Goal: Communication & Community: Answer question/provide support

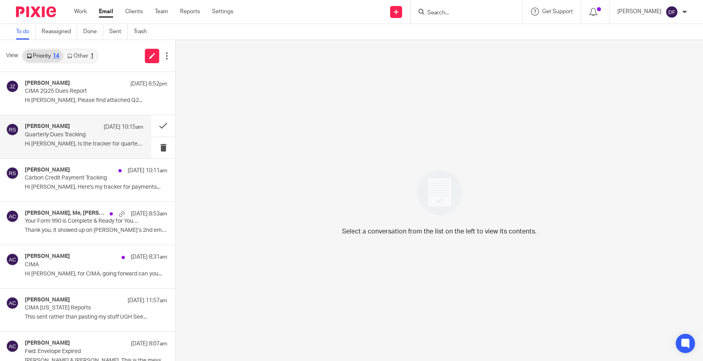
click at [67, 129] on div "Rachel Stern Aug 12 10:15am" at bounding box center [84, 127] width 118 height 8
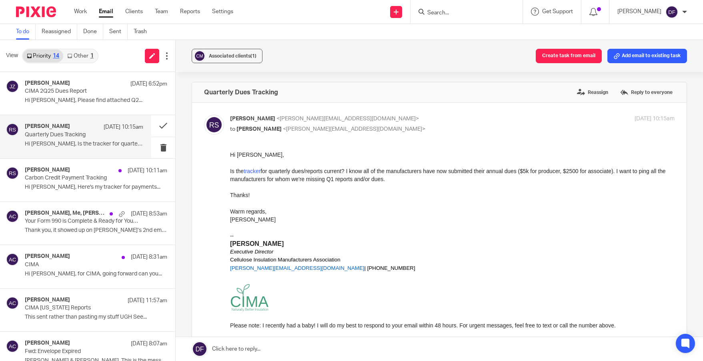
click at [262, 351] on link at bounding box center [439, 349] width 527 height 24
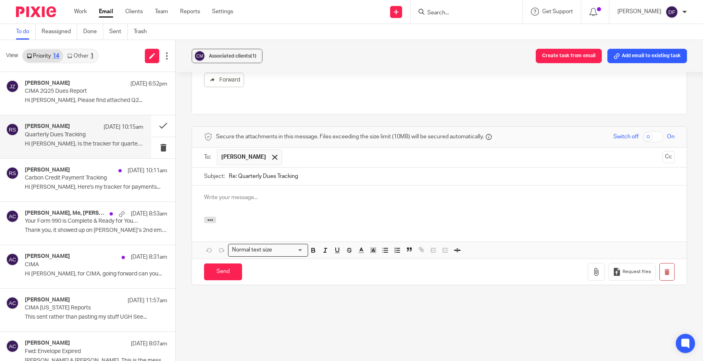
scroll to position [286, 0]
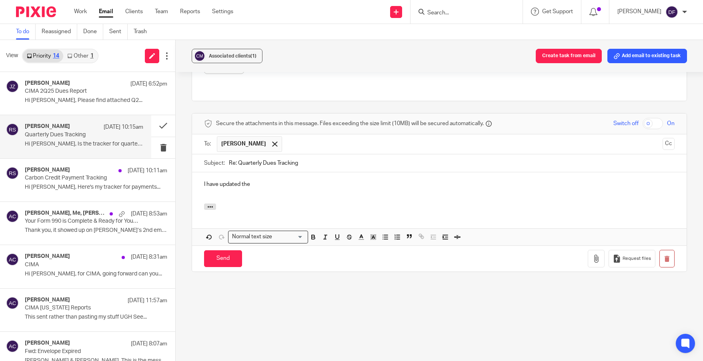
click at [269, 180] on p "I have updated the" at bounding box center [439, 184] width 470 height 8
click at [276, 180] on p "I have updated the excel spreedsheet." at bounding box center [439, 184] width 470 height 8
click at [312, 180] on p "I have updated the excel spreadsheet." at bounding box center [439, 184] width 470 height 8
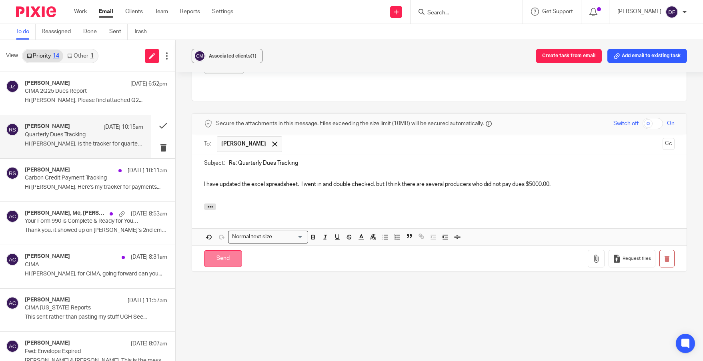
click at [219, 250] on input "Send" at bounding box center [223, 258] width 38 height 17
click at [58, 178] on p "Carbon Credit Payment Tracking" at bounding box center [72, 178] width 95 height 7
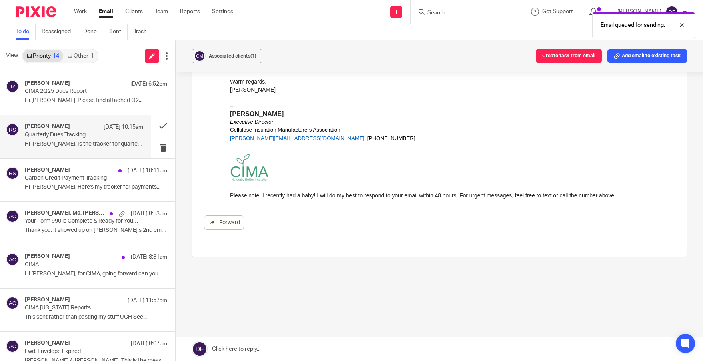
scroll to position [115, 0]
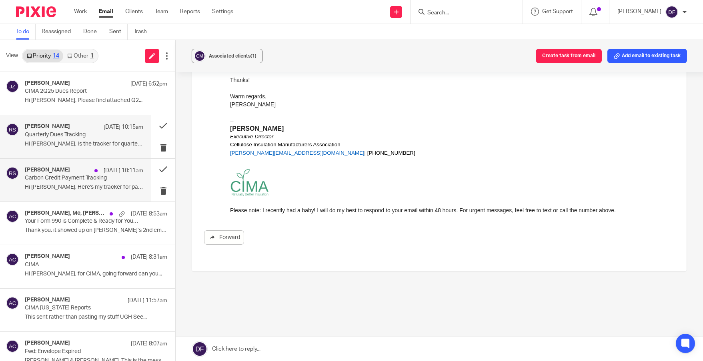
click at [54, 177] on p "Carbon Credit Payment Tracking" at bounding box center [72, 178] width 95 height 7
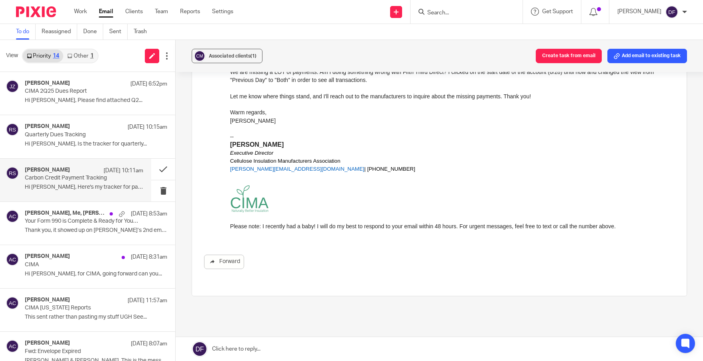
scroll to position [0, 0]
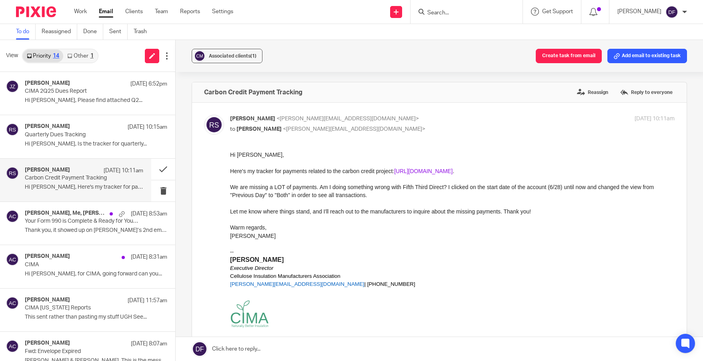
click at [452, 172] on link "https://docs.google.com/spreadsheets/d/1GBnzvrAWoaHX_FIWfkh11LtCrwR65IRjzcVN_9t…" at bounding box center [423, 171] width 58 height 6
click at [337, 347] on link at bounding box center [439, 349] width 527 height 24
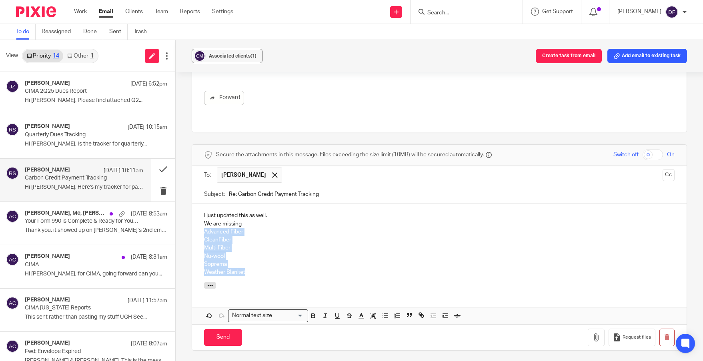
drag, startPoint x: 202, startPoint y: 220, endPoint x: 257, endPoint y: 261, distance: 68.9
click at [253, 260] on div "I just updated this as well. We are missing Advanced Fiber CleanFiber Multi Fib…" at bounding box center [439, 243] width 494 height 79
click at [386, 318] on line "button" at bounding box center [386, 318] width 4 height 0
click at [361, 282] on div at bounding box center [439, 286] width 494 height 9
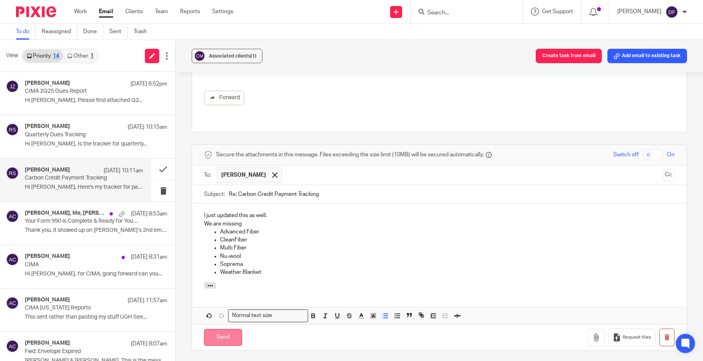
click at [222, 329] on input "Send" at bounding box center [223, 337] width 38 height 17
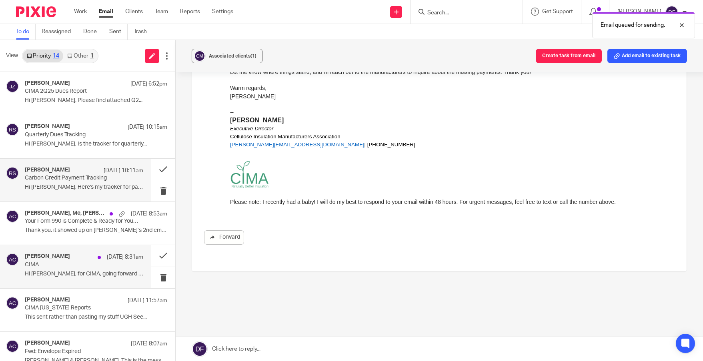
click at [79, 275] on p "Hi Donna, for CIMA, going forward can you..." at bounding box center [84, 274] width 118 height 7
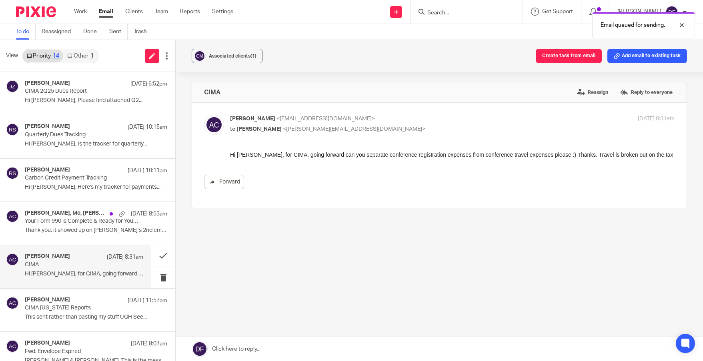
scroll to position [0, 0]
click at [224, 184] on link "Forward" at bounding box center [224, 182] width 40 height 14
click at [157, 252] on button at bounding box center [163, 255] width 24 height 21
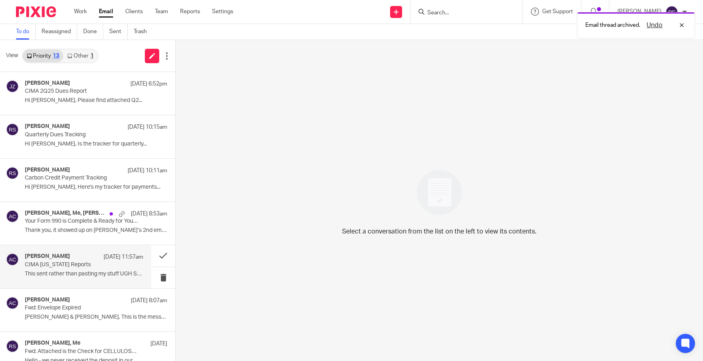
click at [52, 272] on p "This sent rather than pasting my stuff UGH See..." at bounding box center [84, 274] width 118 height 7
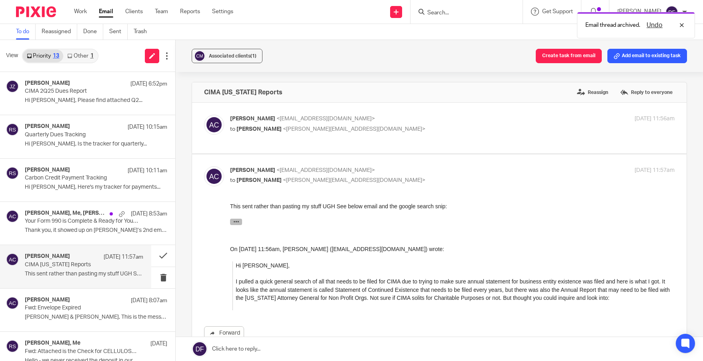
click at [234, 220] on icon "button" at bounding box center [236, 221] width 6 height 6
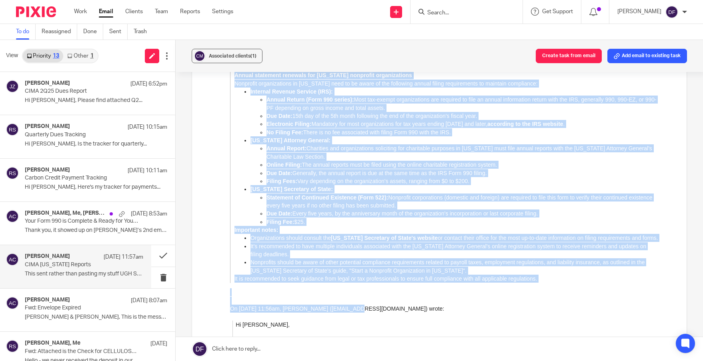
scroll to position [208, 0]
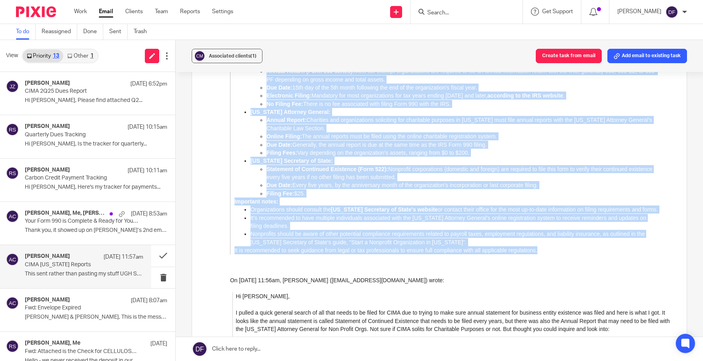
drag, startPoint x: 232, startPoint y: 46, endPoint x: 584, endPoint y: 252, distance: 408.3
click at [583, 253] on blockquote "AI Overview Annual statement renewals for Ohio nonprofit organizations Nonprofi…" at bounding box center [444, 140] width 428 height 228
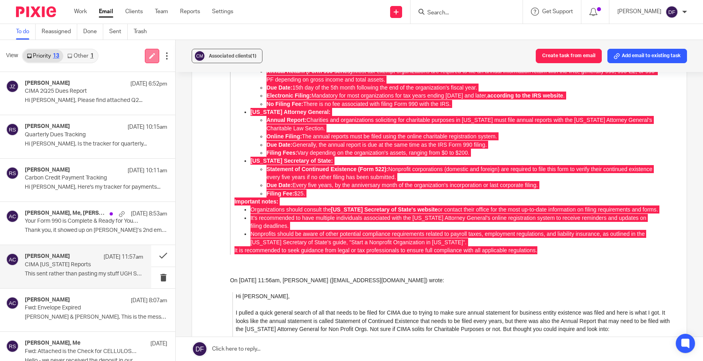
click at [149, 55] on icon at bounding box center [152, 56] width 6 height 6
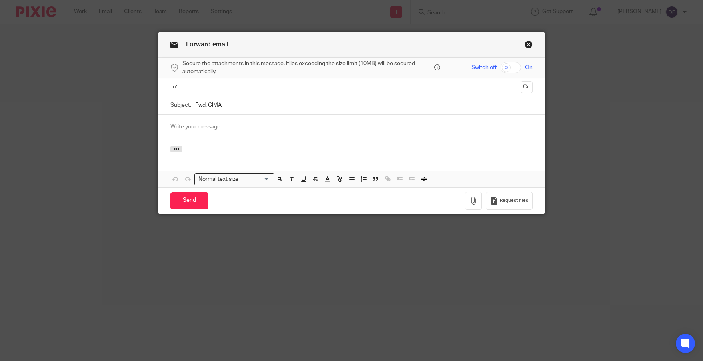
click at [193, 85] on input "text" at bounding box center [350, 86] width 331 height 9
type input "rachel st"
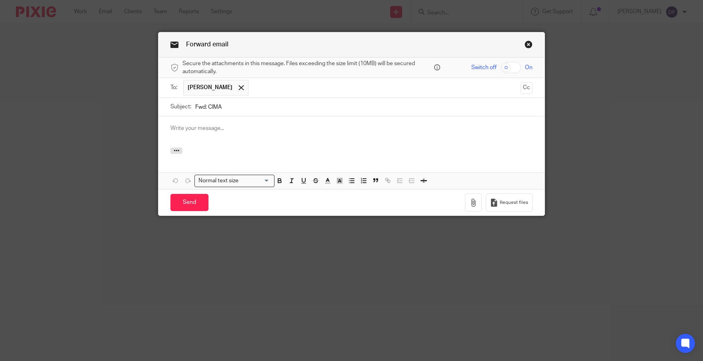
click at [194, 132] on p at bounding box center [350, 128] width 361 height 8
click at [174, 151] on icon "button" at bounding box center [177, 151] width 6 height 6
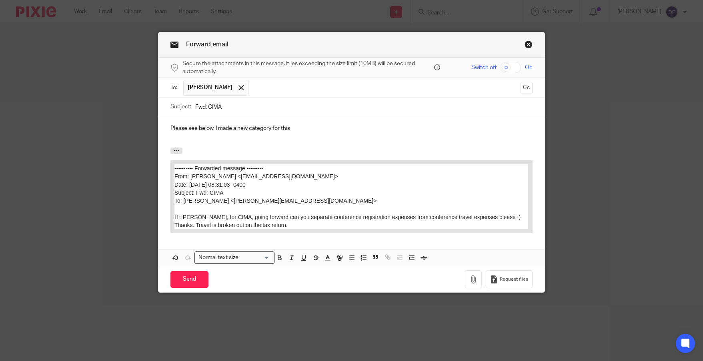
click at [311, 127] on p "Please see below, I made a new category for this" at bounding box center [350, 128] width 361 height 8
drag, startPoint x: 371, startPoint y: 128, endPoint x: 333, endPoint y: 128, distance: 38.4
click at [333, 128] on p "Please see below, I made a new category for this 1706 Conference Registration &…" at bounding box center [350, 128] width 361 height 8
click at [373, 129] on p "Please see below, I made a new category for this 1706 Conference Travel" at bounding box center [350, 128] width 361 height 8
click at [397, 146] on div "Please see below, I made a new category for this 1706 Conference Travel and 170…" at bounding box center [350, 131] width 385 height 31
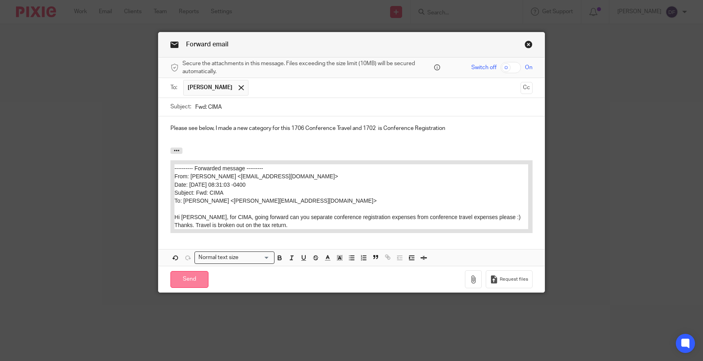
click at [184, 283] on input "Send" at bounding box center [189, 279] width 38 height 17
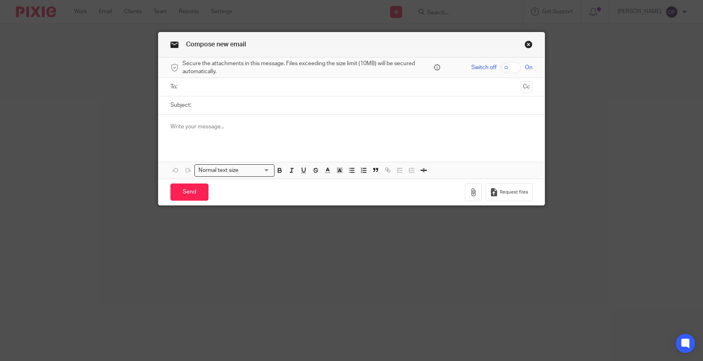
click at [219, 84] on input "text" at bounding box center [350, 86] width 331 height 9
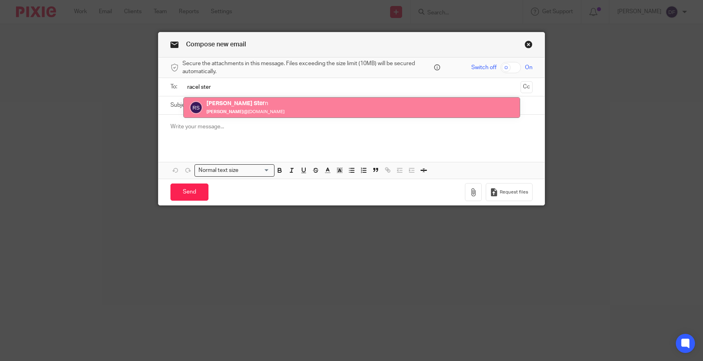
type input "racel ster"
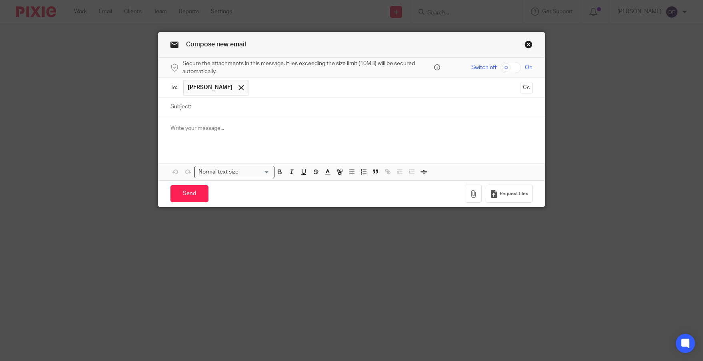
click at [261, 84] on input "text" at bounding box center [384, 88] width 265 height 16
type input "matt hen"
click at [217, 106] on input "Subject:" at bounding box center [363, 107] width 337 height 18
type input "T"
click at [202, 128] on p at bounding box center [350, 128] width 361 height 8
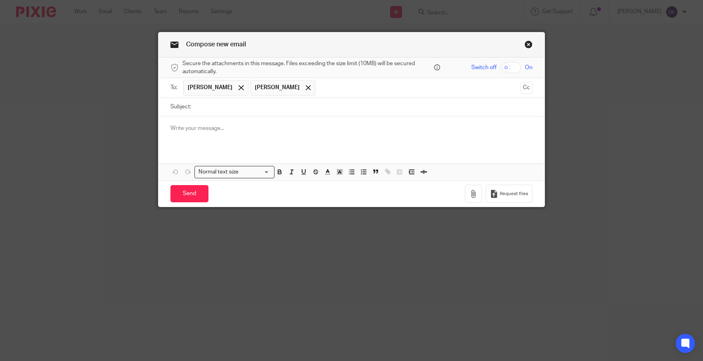
click at [201, 128] on p at bounding box center [350, 128] width 361 height 8
click at [524, 45] on link "Close this dialog window" at bounding box center [528, 45] width 8 height 11
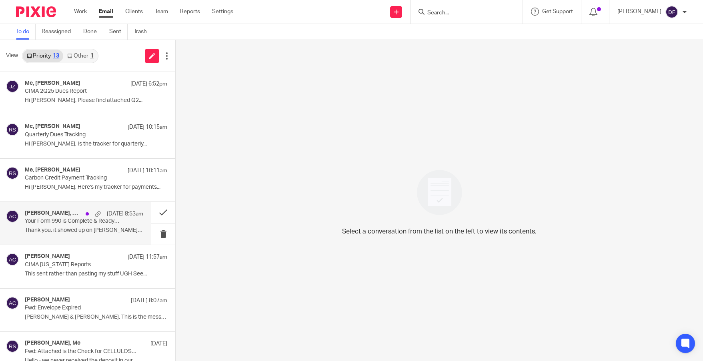
click at [66, 229] on p "Thank you, it showed up on [PERSON_NAME]’s 2nd email. ..." at bounding box center [84, 230] width 118 height 7
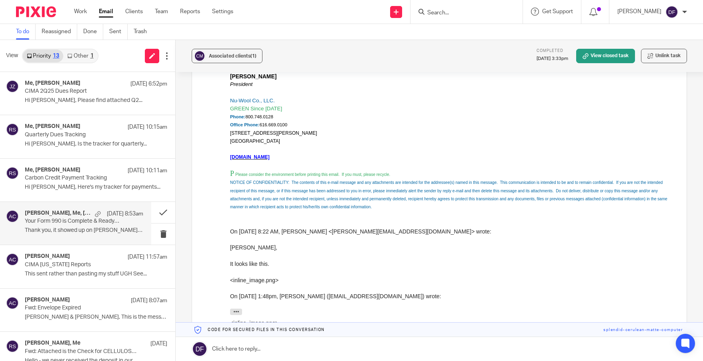
click at [88, 56] on link "Other 1" at bounding box center [80, 56] width 34 height 13
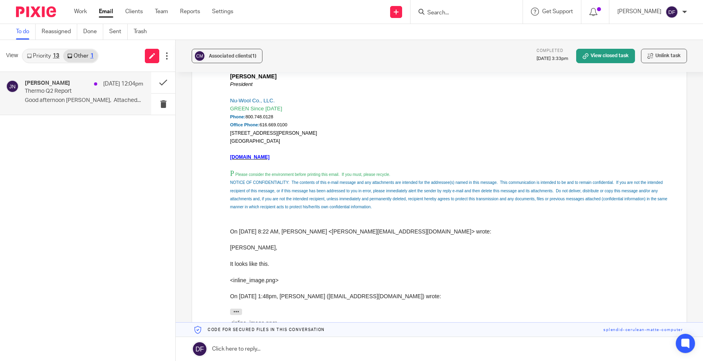
click at [69, 101] on p "Good afternoon [PERSON_NAME], Attached..." at bounding box center [84, 100] width 118 height 7
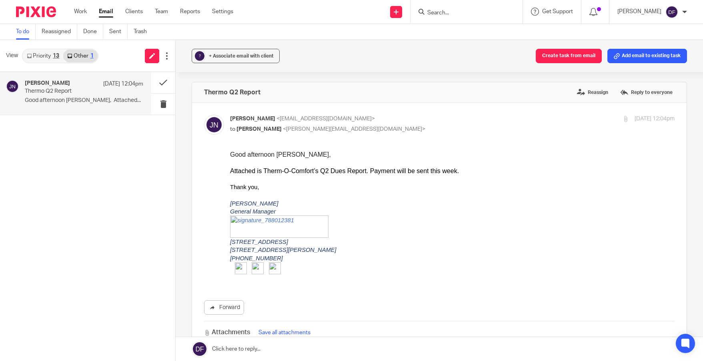
scroll to position [80, 0]
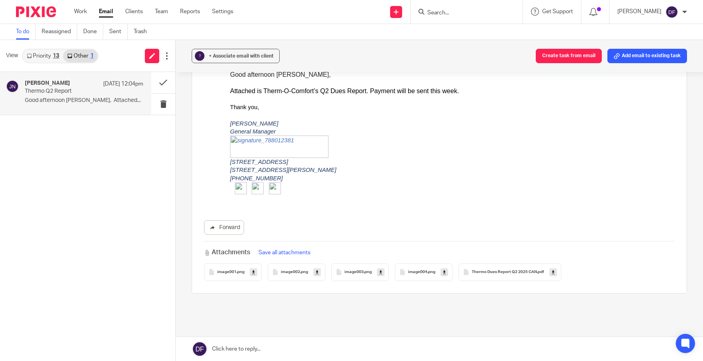
click at [553, 275] on icon at bounding box center [552, 272] width 3 height 6
click at [165, 80] on button at bounding box center [163, 82] width 24 height 21
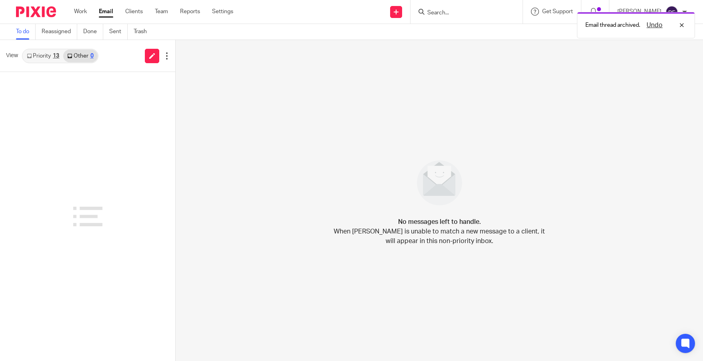
click at [56, 57] on div "13" at bounding box center [56, 56] width 6 height 6
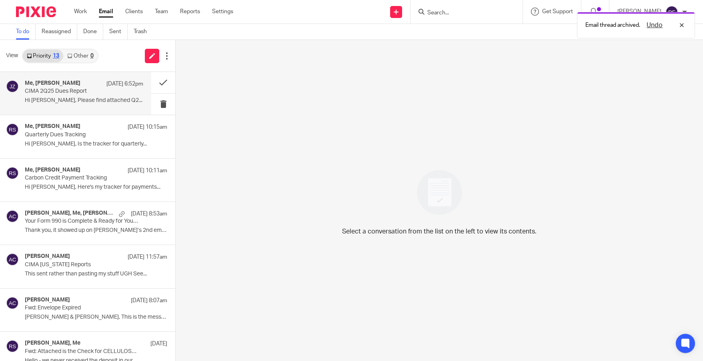
click at [86, 94] on p "CIMA 2Q25 Dues Report" at bounding box center [72, 91] width 95 height 7
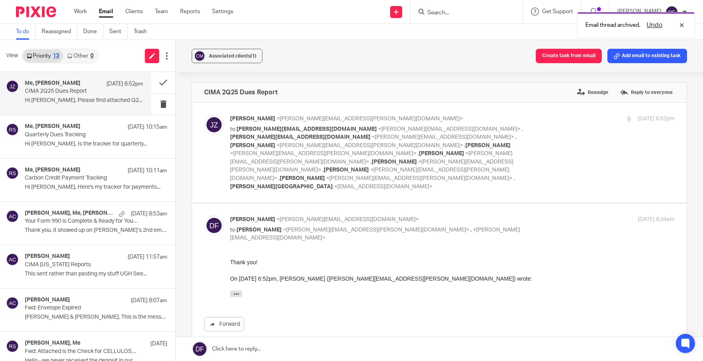
scroll to position [0, 0]
click at [153, 81] on button at bounding box center [163, 82] width 24 height 21
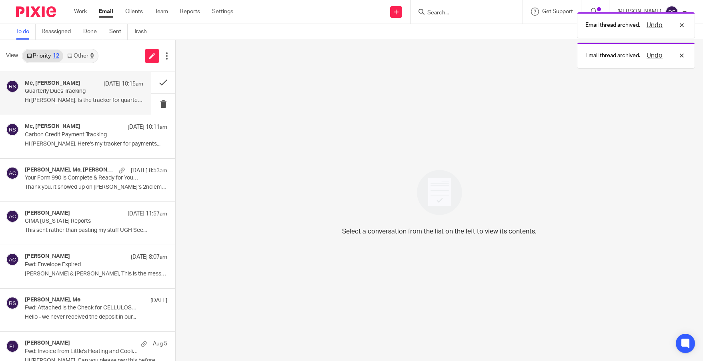
click at [62, 96] on div "Me, [PERSON_NAME] [DATE] 10:15am Quarterly Dues Tracking Hi [PERSON_NAME], Is t…" at bounding box center [84, 93] width 118 height 27
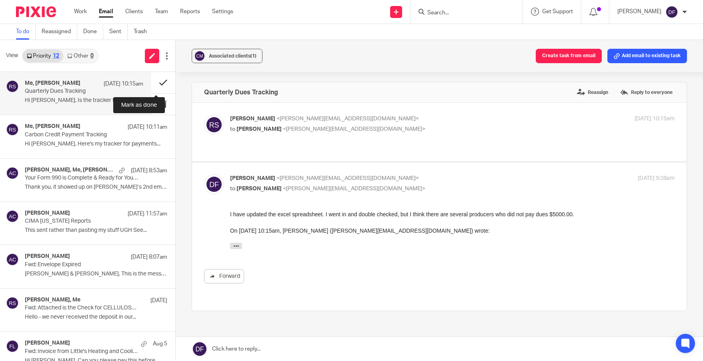
click at [159, 80] on button at bounding box center [163, 82] width 24 height 21
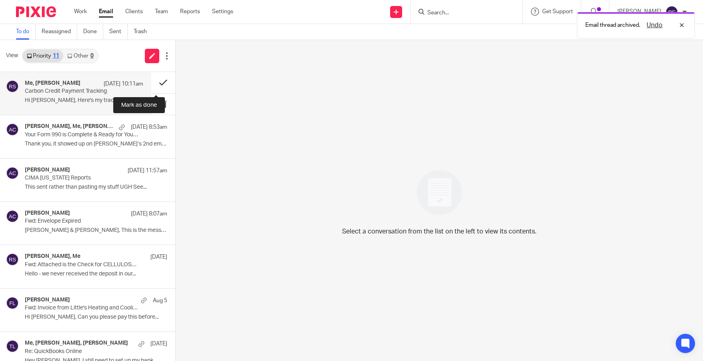
click at [158, 79] on button at bounding box center [163, 82] width 24 height 21
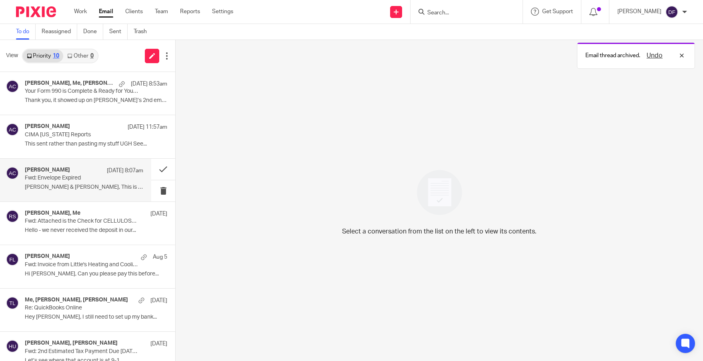
click at [56, 185] on p "[PERSON_NAME] & [PERSON_NAME], This is the message that is..." at bounding box center [84, 187] width 118 height 7
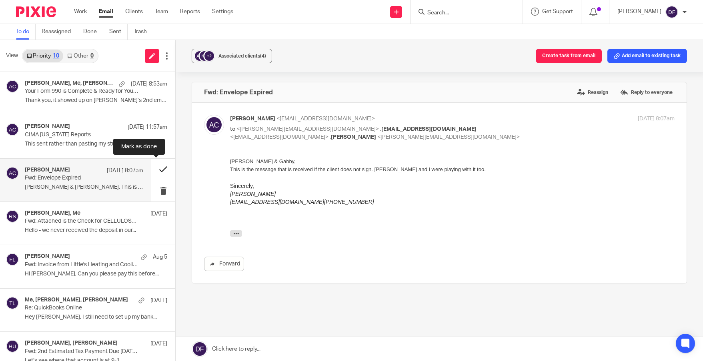
click at [160, 168] on button at bounding box center [163, 169] width 24 height 21
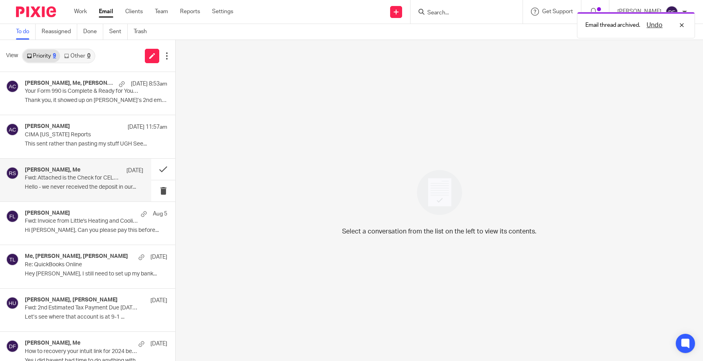
click at [49, 186] on p "Hello - we never received the deposit in our..." at bounding box center [84, 187] width 118 height 7
